Goal: Information Seeking & Learning: Find specific fact

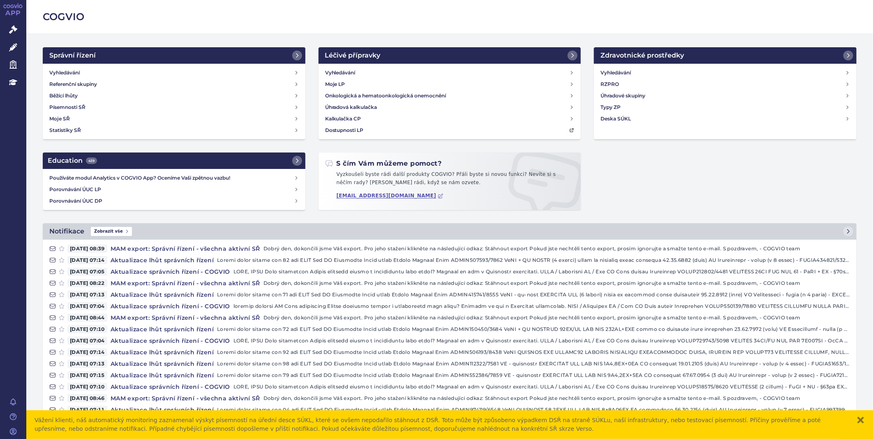
click at [0, 29] on html "APP Správní řízení Léčivé přípravky Zdravotnické prostředky Education Notifikac…" at bounding box center [436, 219] width 873 height 439
click at [13, 30] on icon at bounding box center [13, 29] width 8 height 8
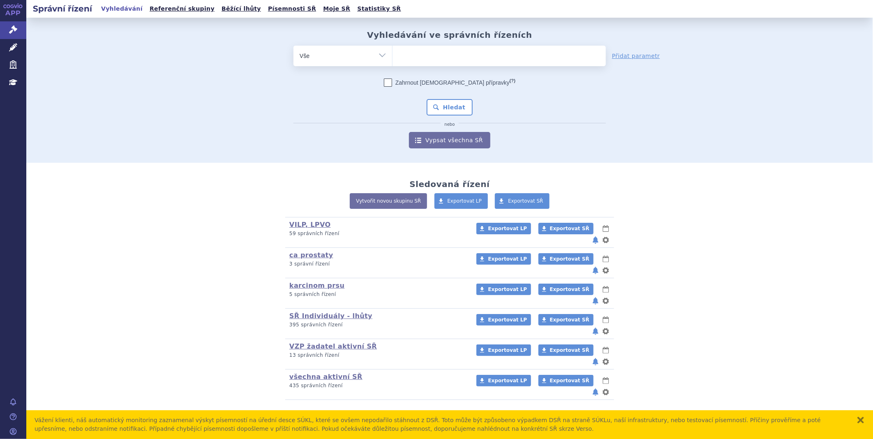
click at [407, 57] on ul at bounding box center [499, 54] width 213 height 17
click at [393, 57] on select at bounding box center [392, 55] width 0 height 21
type input "ta"
type input "tag"
type input "tagr"
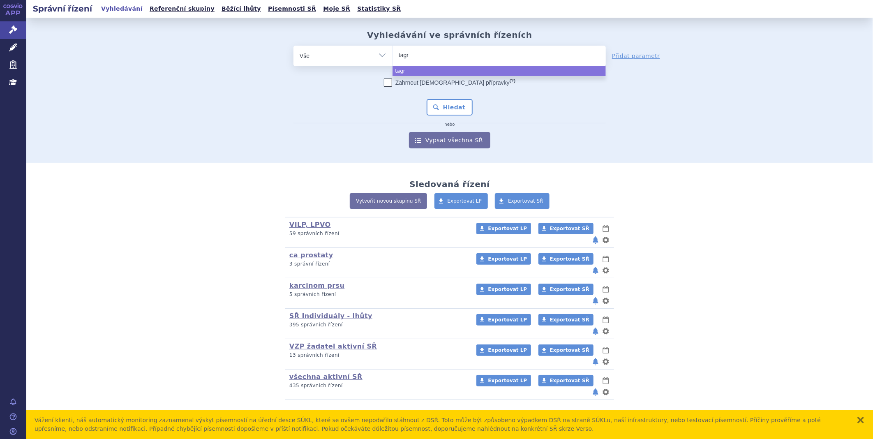
type input "tagri"
select select "tagri"
click at [462, 109] on button "Hledat" at bounding box center [450, 107] width 46 height 16
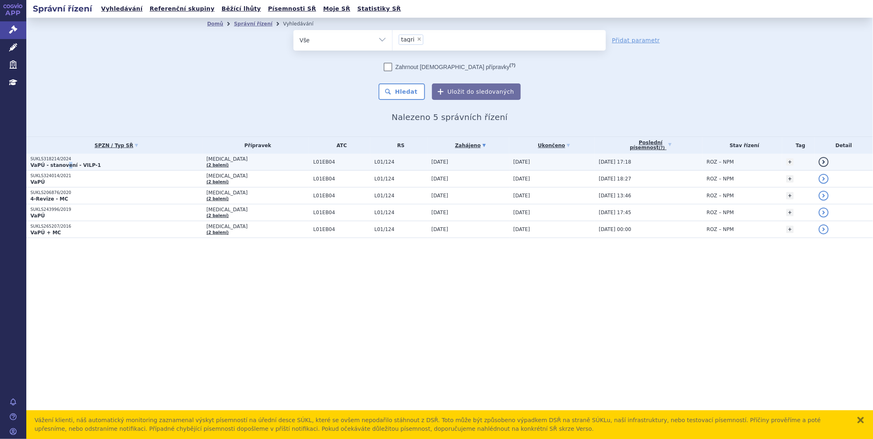
click at [62, 162] on strong "VaPÚ - stanovení - VILP-1" at bounding box center [65, 165] width 71 height 6
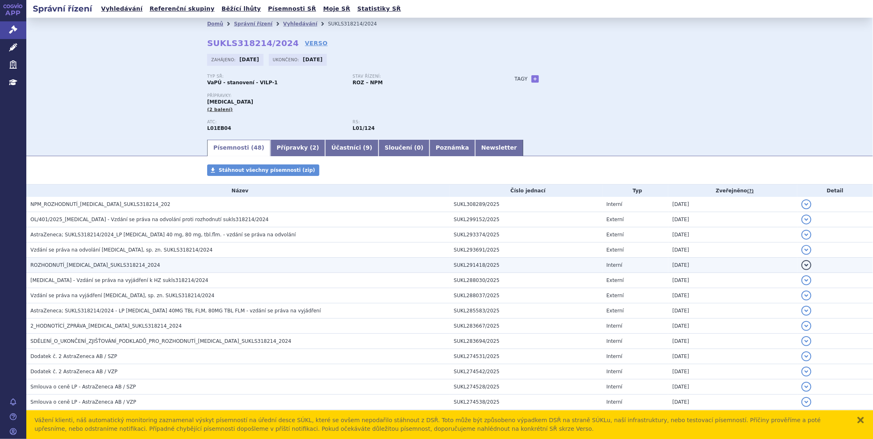
click at [88, 264] on span "ROZHODNUTÍ_[MEDICAL_DATA]_SUKLS318214_2024" at bounding box center [95, 265] width 130 height 6
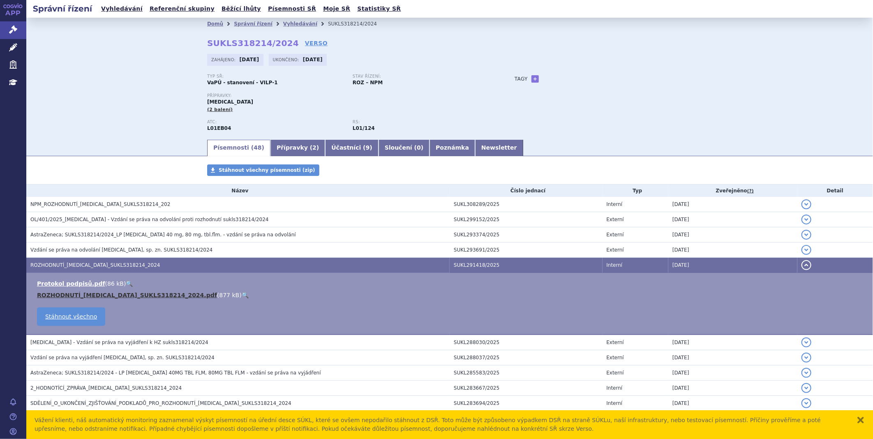
click at [92, 295] on link "ROZHODNUTÍ_[MEDICAL_DATA]_SUKLS318214_2024.pdf" at bounding box center [127, 295] width 180 height 7
